Goal: Use online tool/utility: Utilize a website feature to perform a specific function

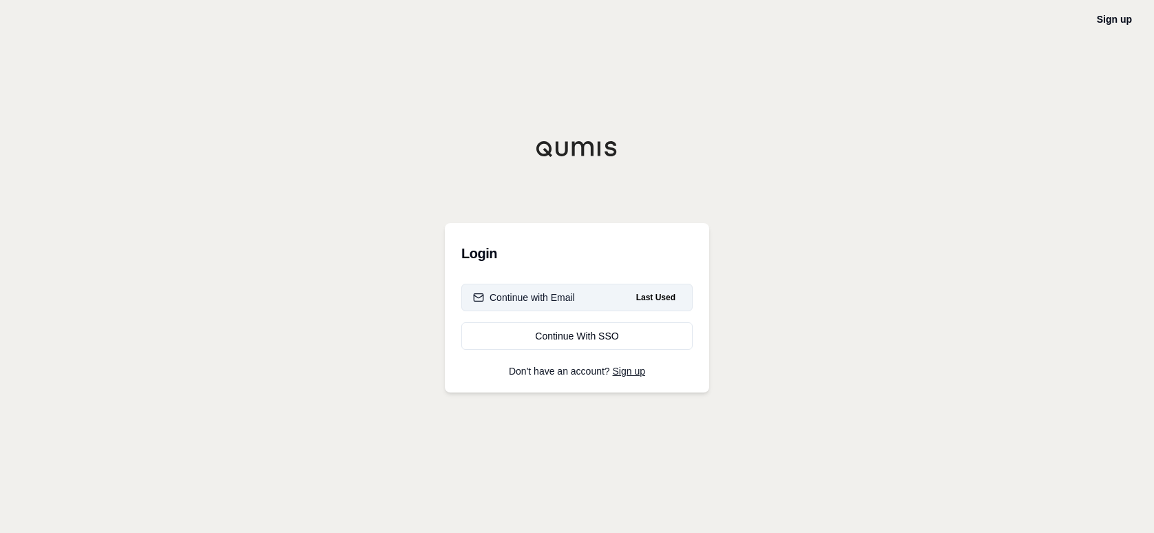
click at [541, 302] on div "Continue with Email" at bounding box center [524, 298] width 102 height 14
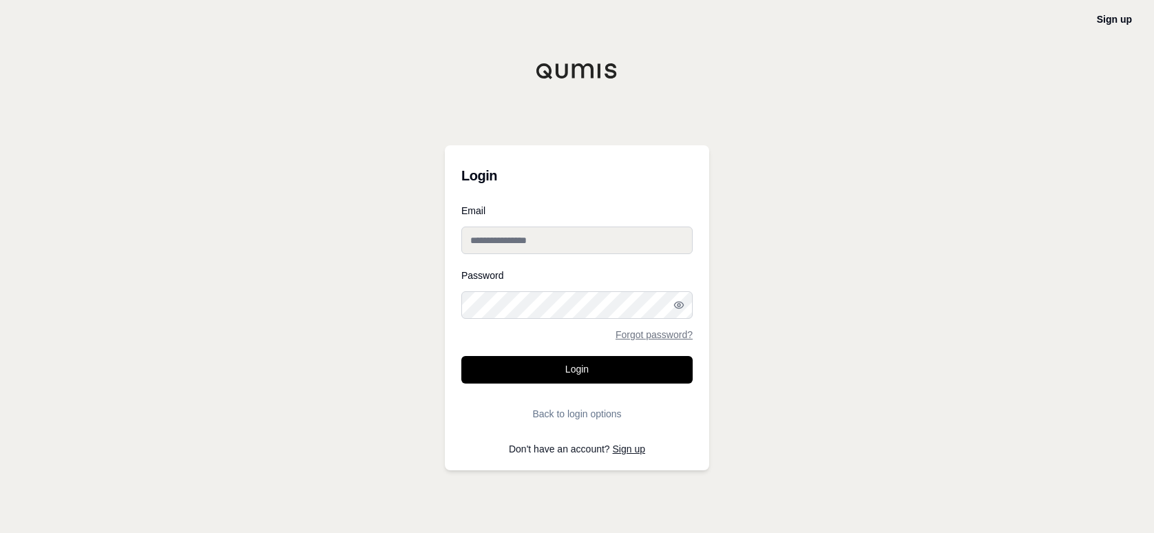
click at [503, 241] on input "Email" at bounding box center [576, 241] width 231 height 28
type input "**********"
click at [461, 356] on button "Login" at bounding box center [576, 370] width 231 height 28
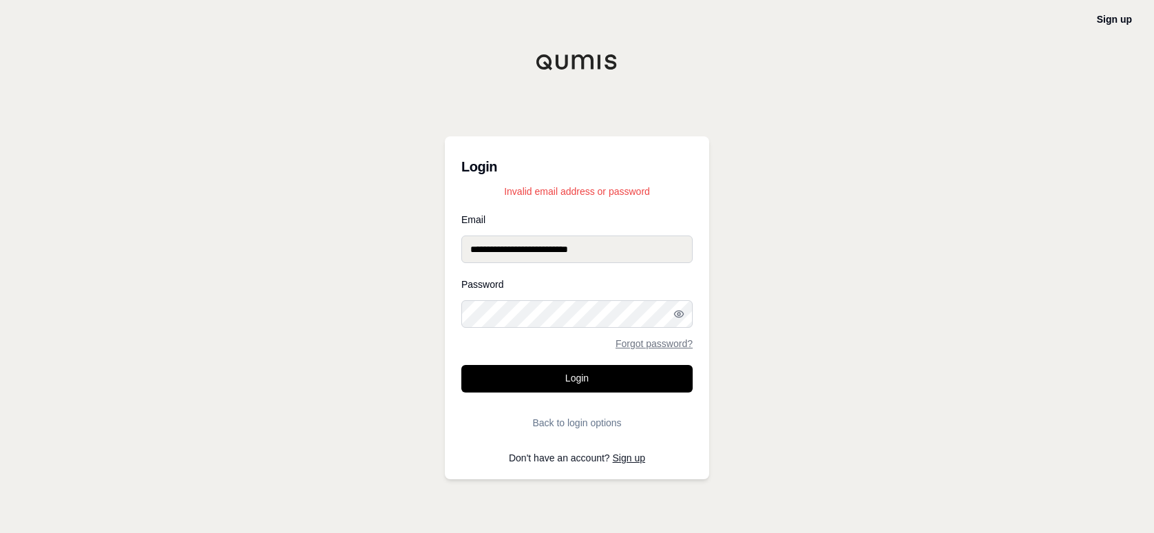
click at [435, 328] on div "**********" at bounding box center [577, 266] width 1154 height 533
click at [461, 365] on button "Login" at bounding box center [576, 379] width 231 height 28
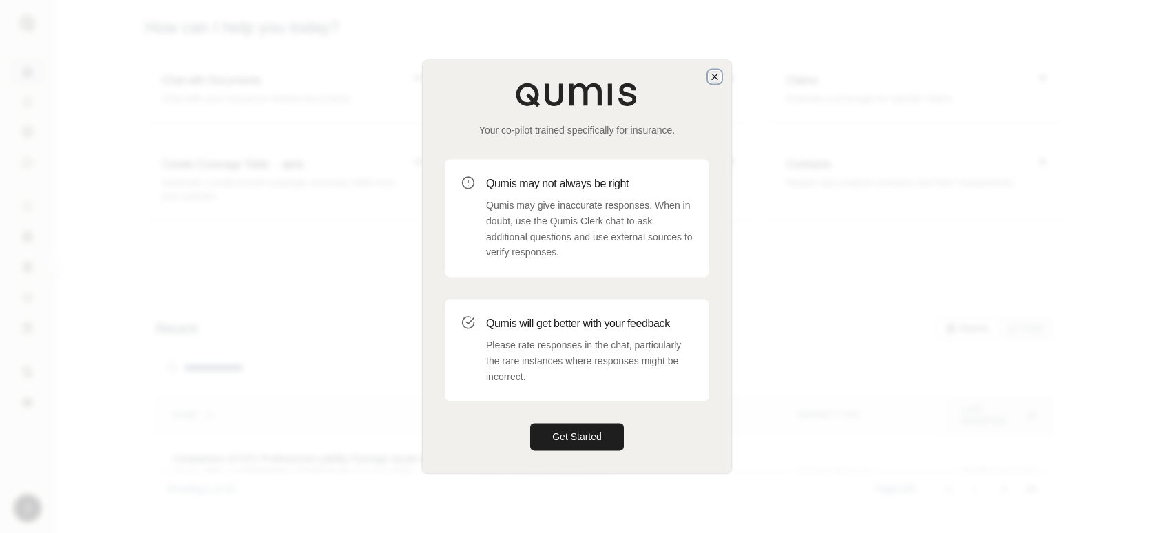
click at [718, 72] on icon "button" at bounding box center [714, 76] width 11 height 11
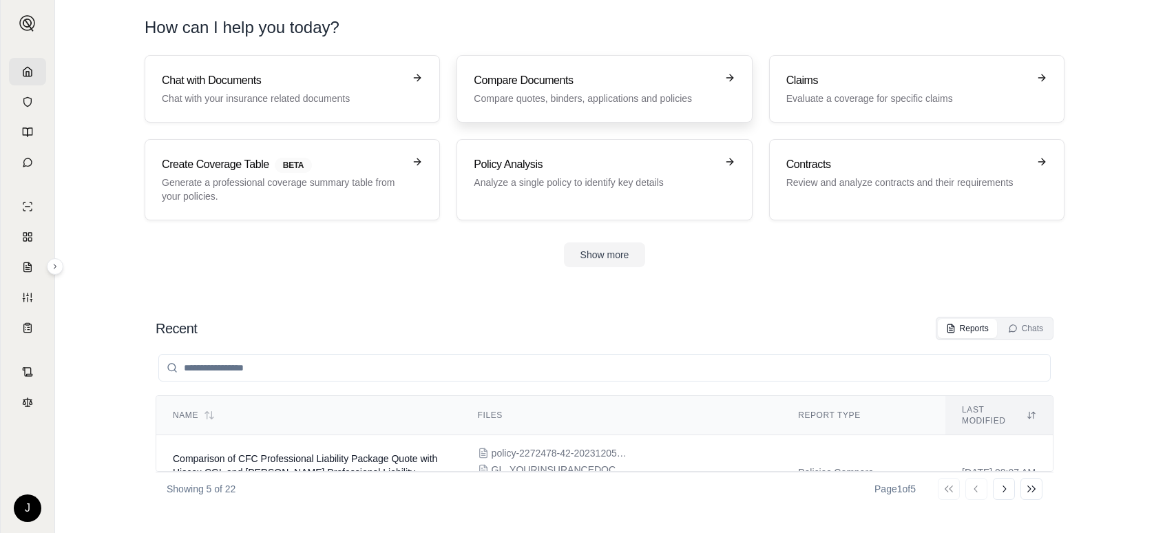
click at [558, 87] on h3 "Compare Documents" at bounding box center [595, 80] width 242 height 17
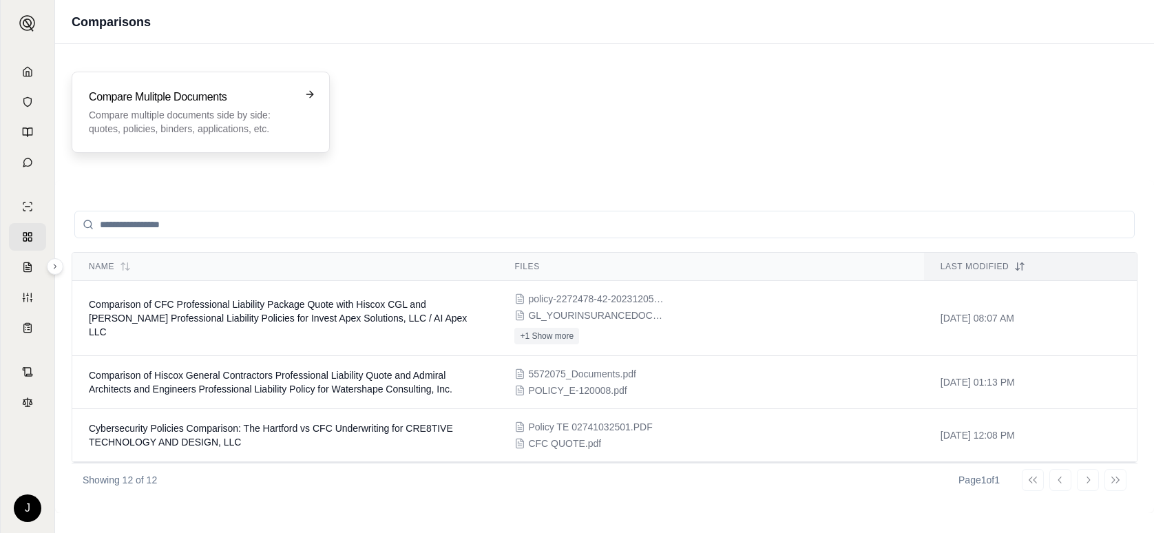
click at [196, 110] on p "Compare multiple documents side by side: quotes, policies, binders, application…" at bounding box center [191, 122] width 205 height 28
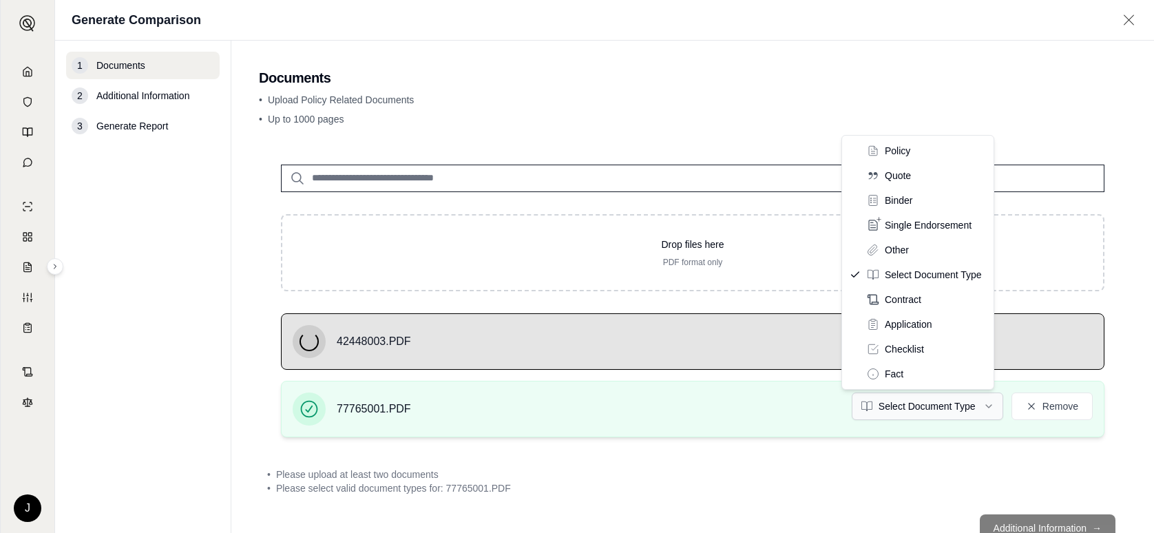
click at [950, 410] on html "J Generate Comparison 1 Documents 2 Additional Information 3 Generate Report Do…" at bounding box center [577, 266] width 1154 height 533
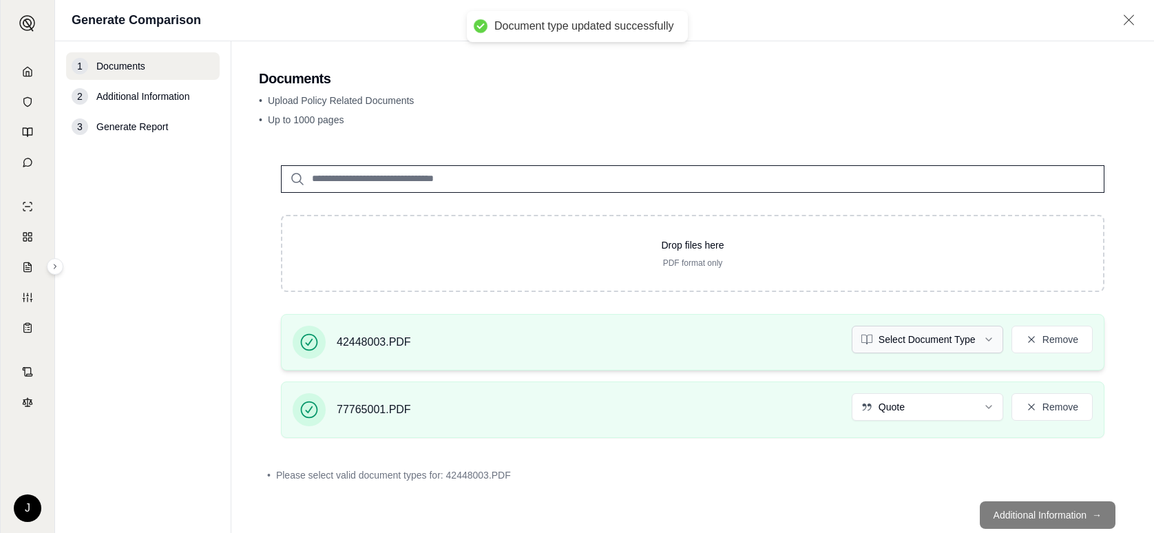
click at [932, 331] on html "Document type updated successfully J Generate Comparison 1 Documents 2 Addition…" at bounding box center [577, 266] width 1154 height 533
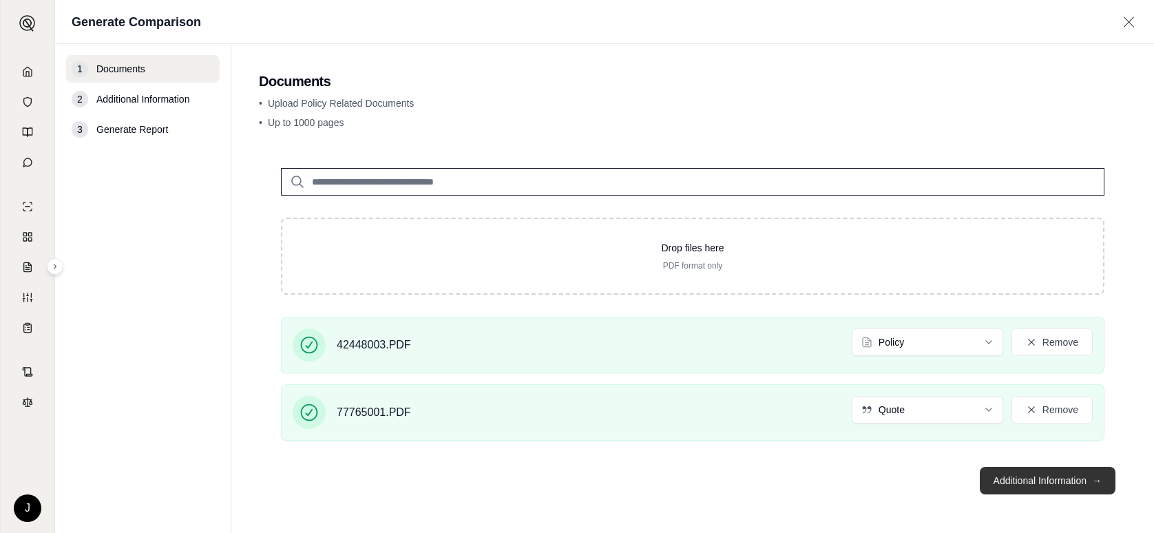
click at [1067, 489] on button "Additional Information →" at bounding box center [1048, 481] width 136 height 28
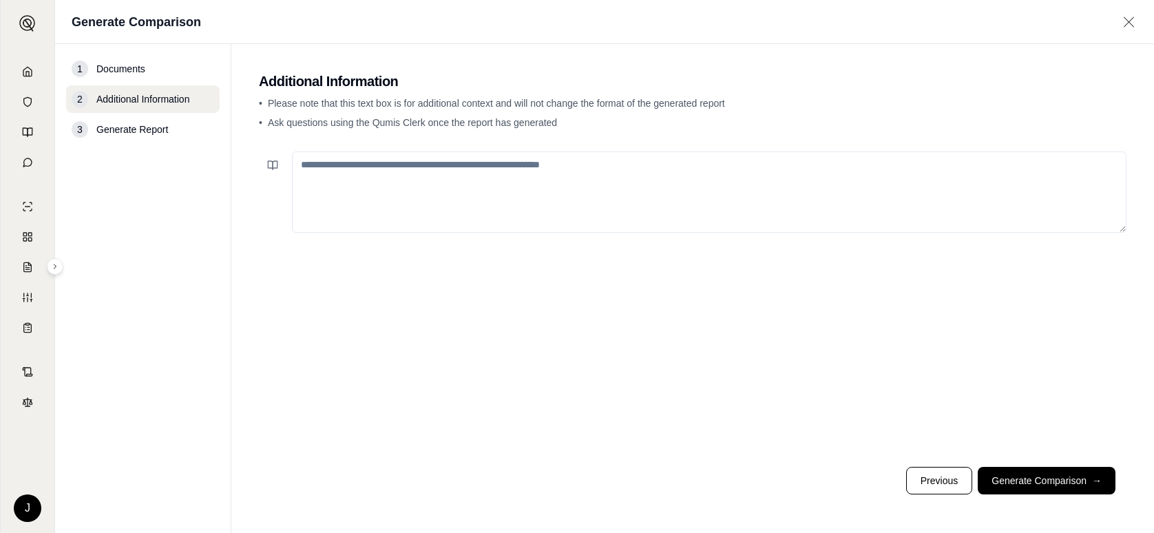
click at [450, 172] on textarea at bounding box center [709, 191] width 835 height 81
type textarea "**********"
drag, startPoint x: 769, startPoint y: 160, endPoint x: 240, endPoint y: 148, distance: 529.0
click at [240, 148] on main "**********" at bounding box center [692, 288] width 923 height 489
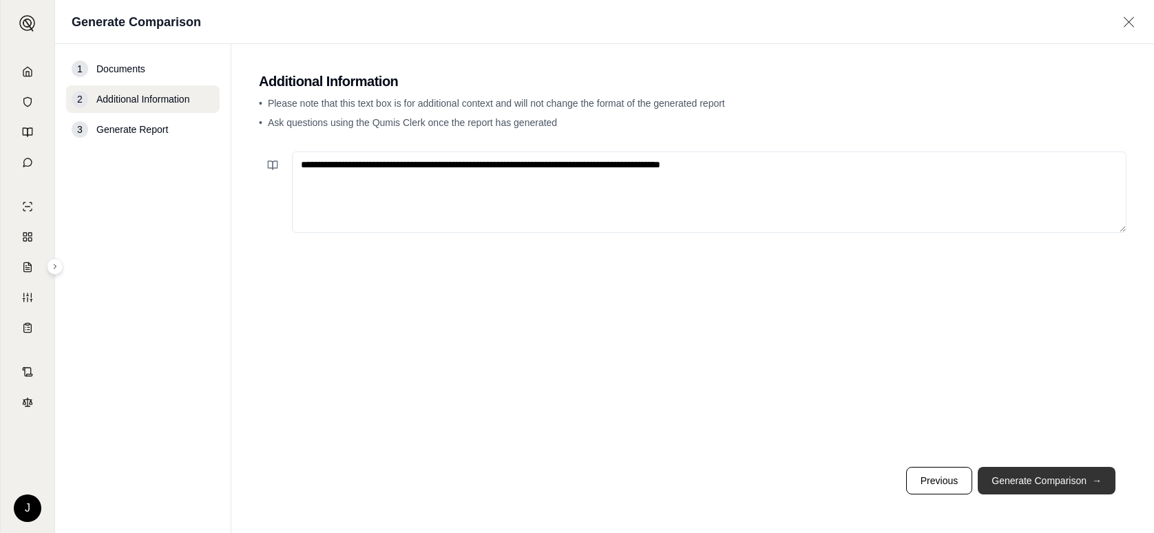
click at [1054, 479] on button "Generate Comparison →" at bounding box center [1047, 481] width 138 height 28
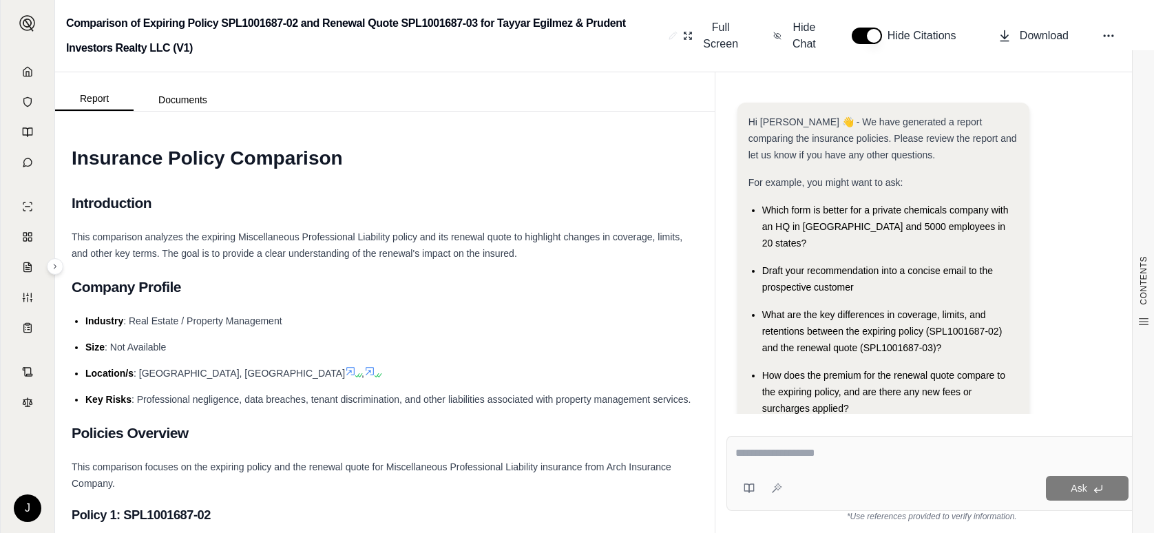
scroll to position [30, 0]
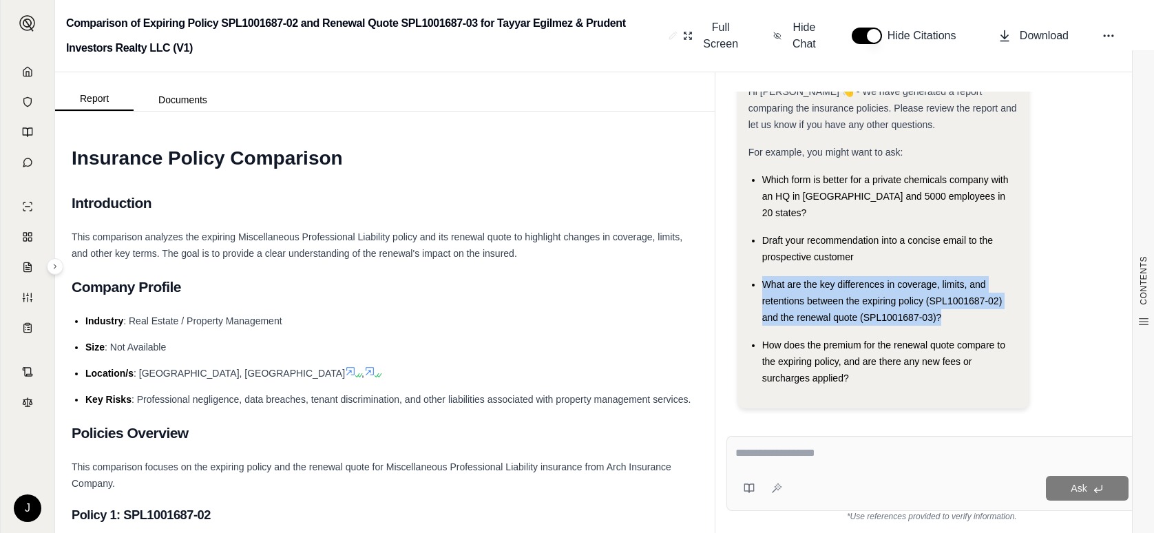
drag, startPoint x: 832, startPoint y: 295, endPoint x: 755, endPoint y: 271, distance: 80.8
click at [762, 276] on li "What are the key differences in coverage, limits, and retentions between the ex…" at bounding box center [890, 301] width 256 height 50
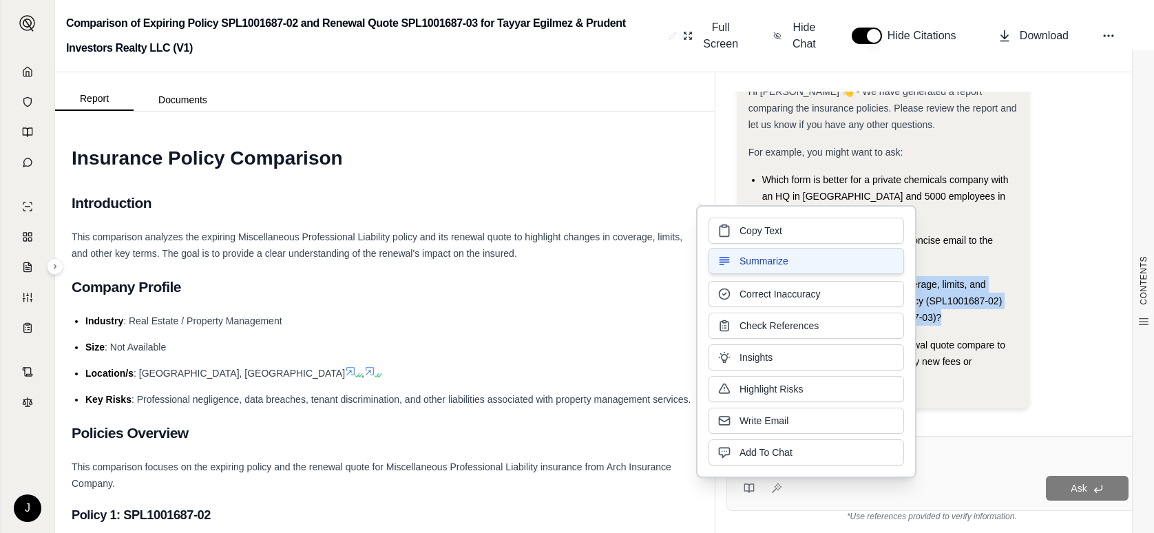
drag, startPoint x: 755, startPoint y: 271, endPoint x: 786, endPoint y: 271, distance: 31.7
drag, startPoint x: 786, startPoint y: 271, endPoint x: 775, endPoint y: 227, distance: 45.4
click at [775, 227] on span "Copy Text" at bounding box center [761, 229] width 43 height 14
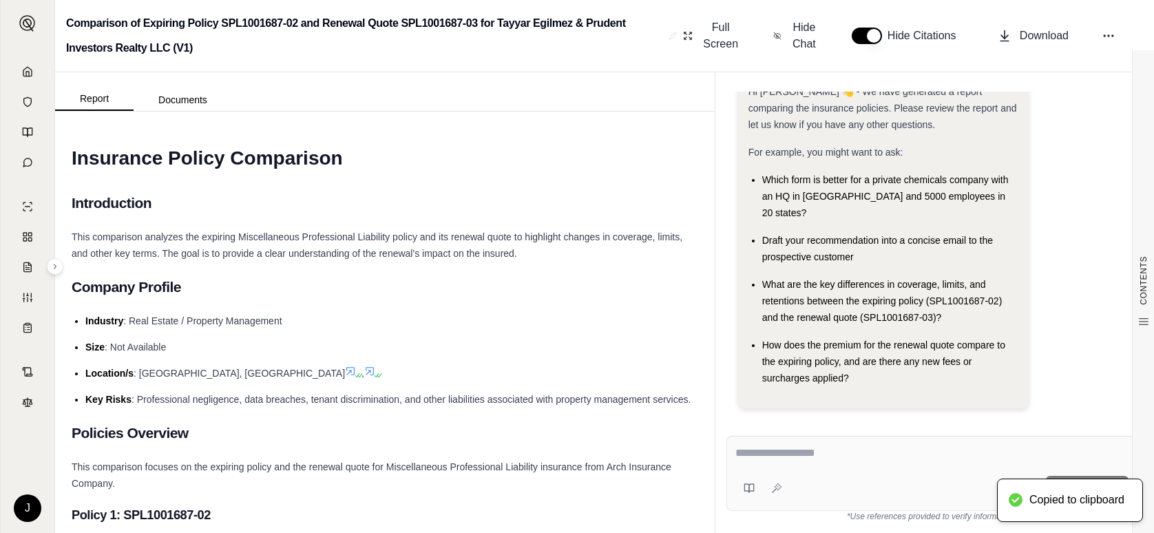
click at [833, 450] on textarea at bounding box center [931, 453] width 393 height 17
paste textarea "**********"
type textarea "**********"
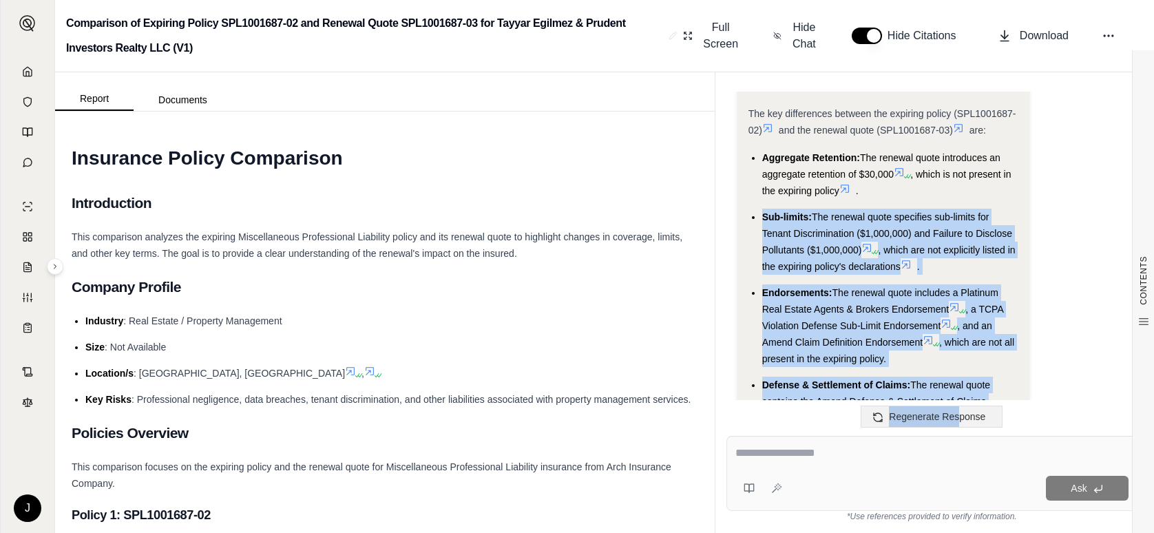
scroll to position [2894, 0]
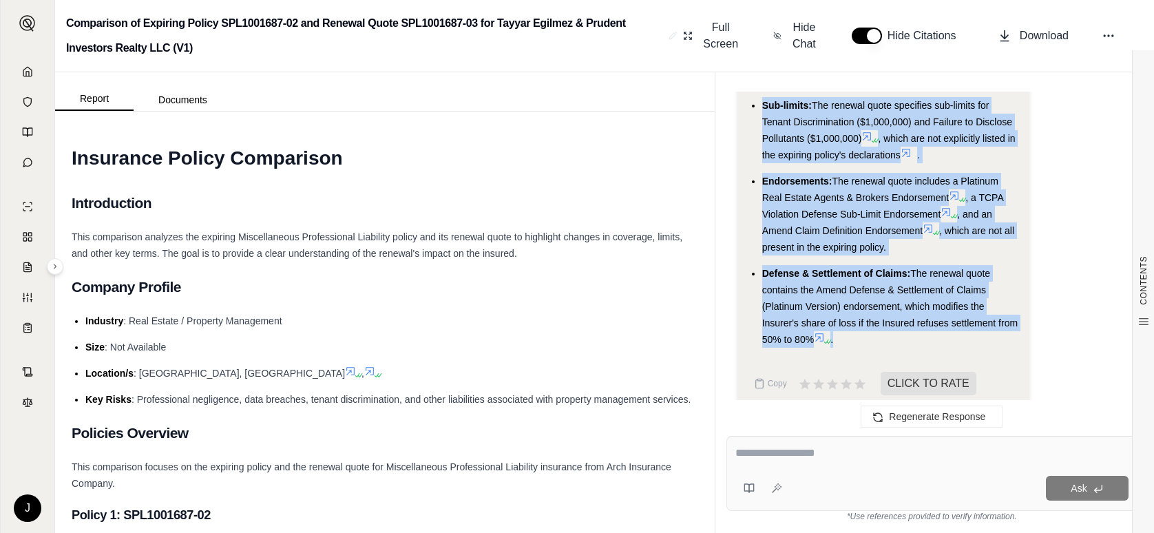
drag, startPoint x: 763, startPoint y: 297, endPoint x: 950, endPoint y: 331, distance: 189.5
click at [950, 331] on ul "Aggregate Retention: The renewal quote introduces an aggregate retention of $30…" at bounding box center [884, 193] width 270 height 310
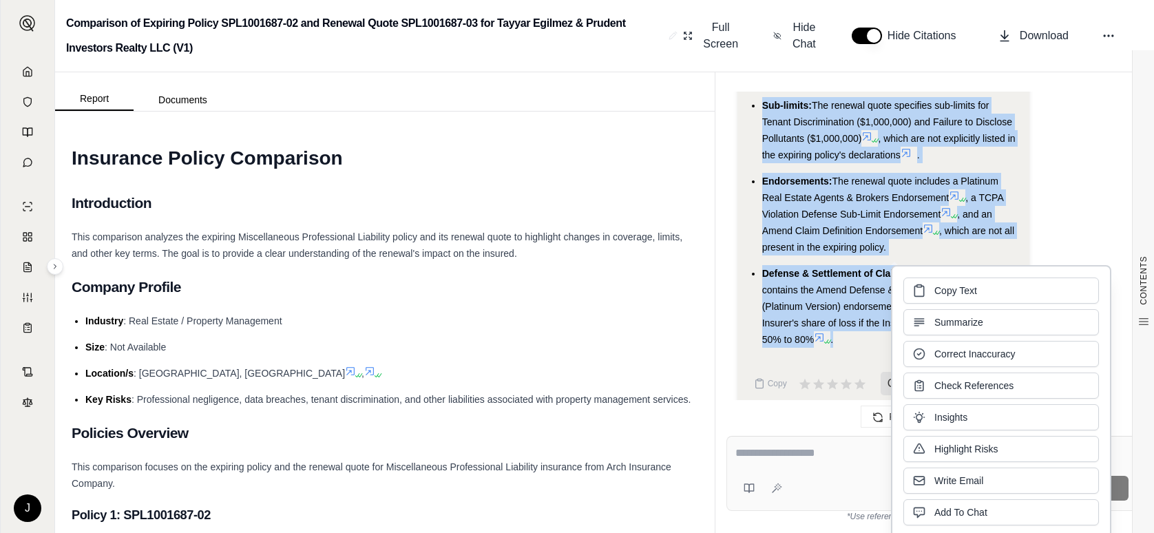
drag, startPoint x: 950, startPoint y: 331, endPoint x: 931, endPoint y: 294, distance: 41.0
click at [931, 294] on button "Copy Text" at bounding box center [1001, 291] width 196 height 26
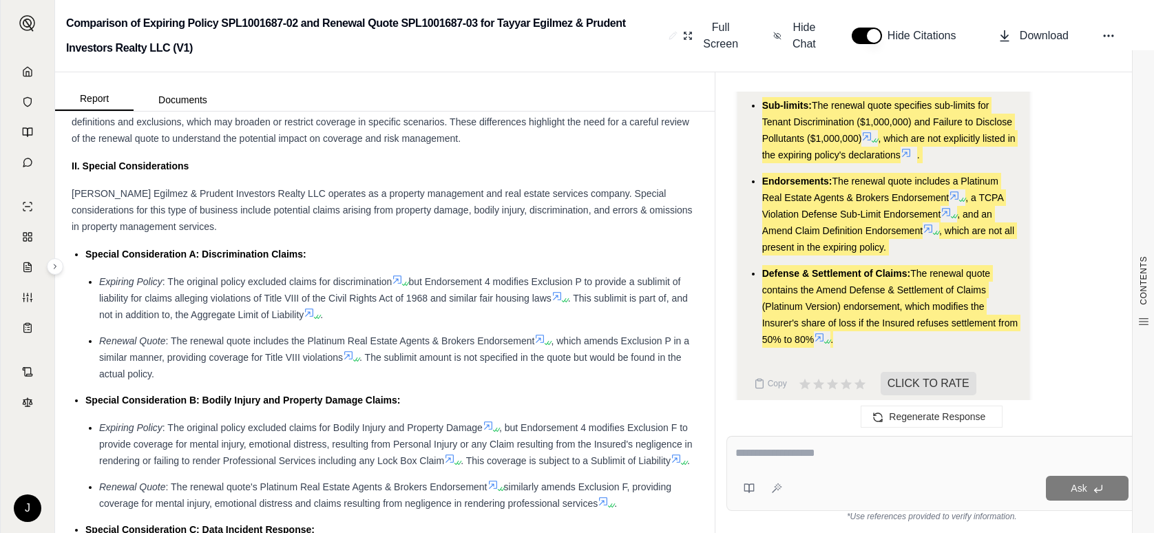
scroll to position [1308, 0]
